Goal: Transaction & Acquisition: Purchase product/service

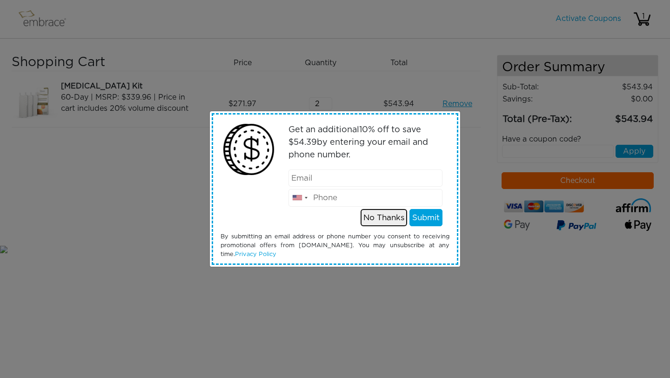
click at [390, 216] on button "No Thanks" at bounding box center [384, 218] width 47 height 18
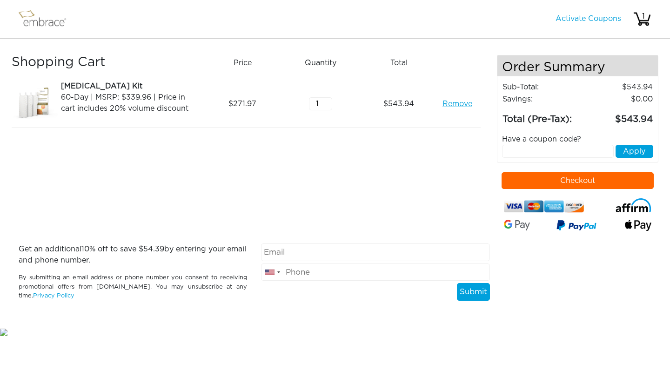
type input "1"
click at [328, 107] on input "1" at bounding box center [320, 103] width 23 height 13
click at [409, 169] on div "Shopping Cart Price Quantity Qty Total Arm Lift Kit 60-Day | MSRP: $339.96 | Pr…" at bounding box center [255, 149] width 486 height 189
click at [561, 184] on button "Checkout" at bounding box center [578, 180] width 153 height 17
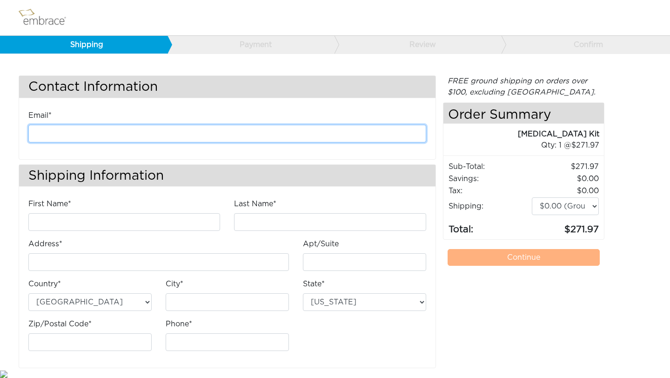
click at [223, 130] on input "email" at bounding box center [227, 134] width 398 height 18
type input "allibabble@me.com"
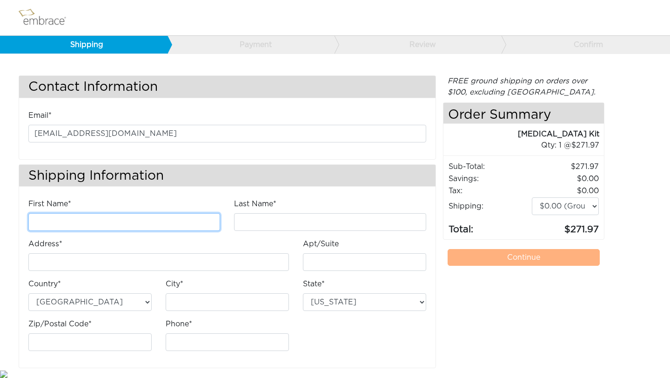
type input "ALEXANDRA"
type input "GULLIVER"
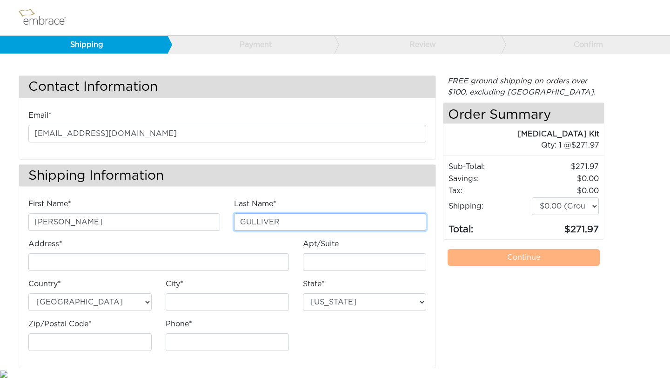
type input "120 Clipper Lane"
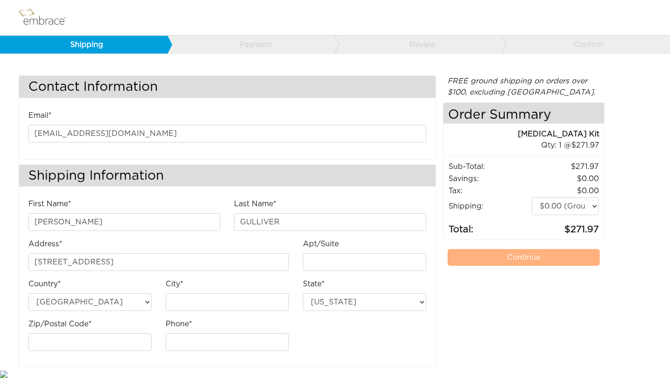
type input "Jupiter"
select select "FL"
type input "33477"
type input "3123207588"
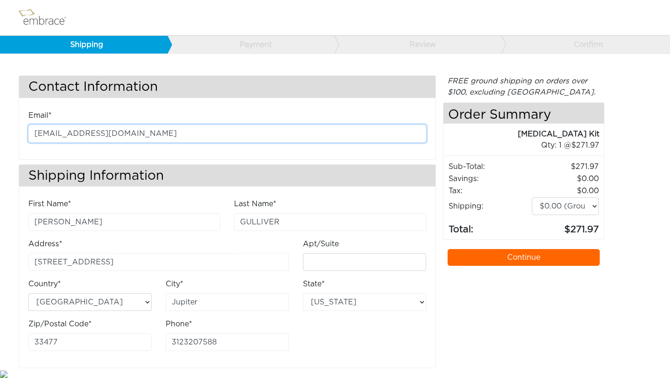
scroll to position [1, 0]
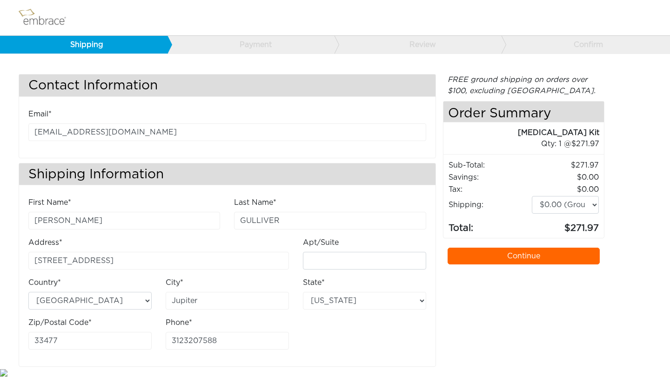
click at [520, 256] on link "Continue" at bounding box center [524, 256] width 153 height 17
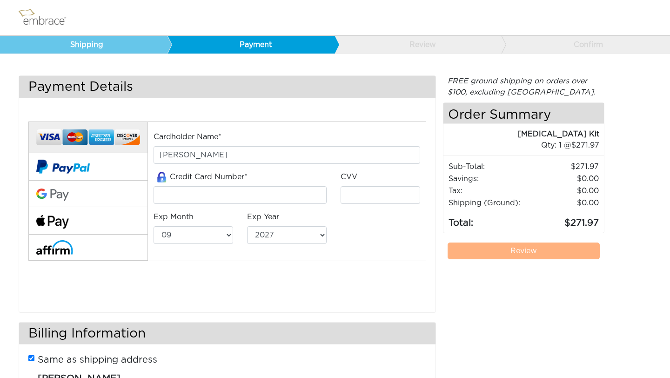
select select "9"
select select "2027"
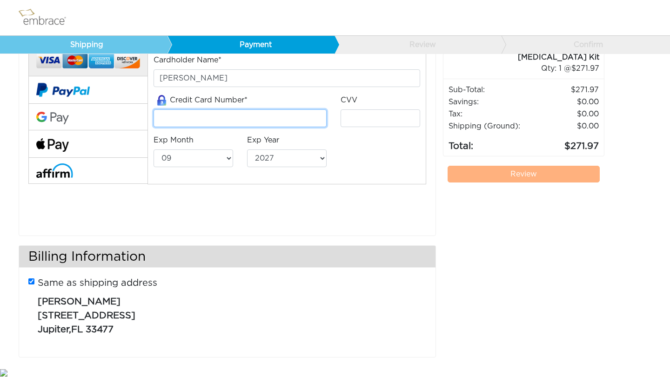
click at [192, 118] on input "tel" at bounding box center [240, 118] width 173 height 18
click at [227, 115] on input "tel" at bounding box center [240, 118] width 173 height 18
type input "4100390608942922"
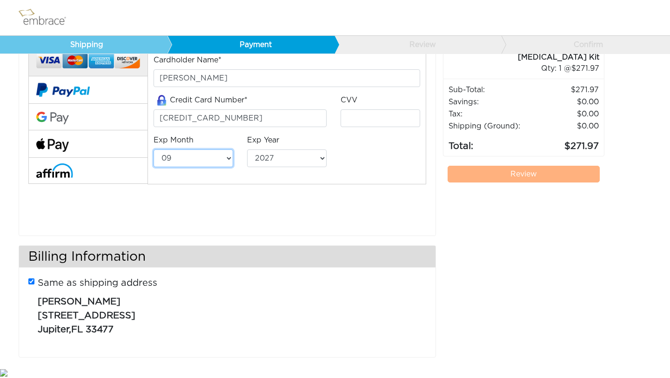
select select "2"
select select "2026"
click at [388, 116] on input "tel" at bounding box center [381, 118] width 80 height 18
type input "670"
click at [408, 206] on div "Cardholder Name* ALEXANDRA GULLIVER Credit Card Number* 4100390608942922 CVV 67…" at bounding box center [227, 127] width 412 height 189
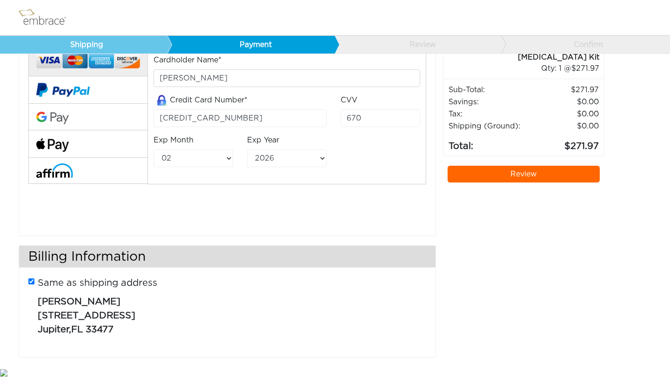
click at [510, 176] on link "Review" at bounding box center [524, 174] width 153 height 17
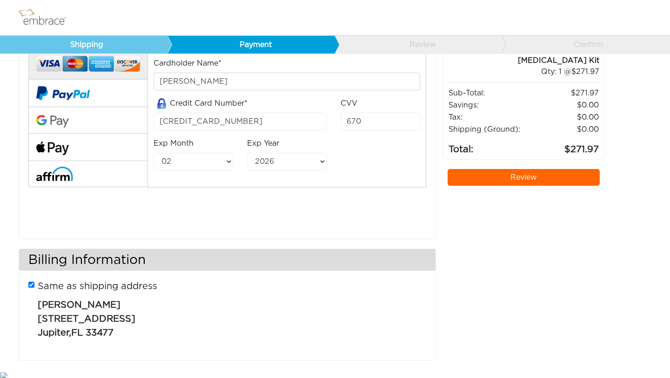
scroll to position [77, 0]
